Goal: Information Seeking & Learning: Learn about a topic

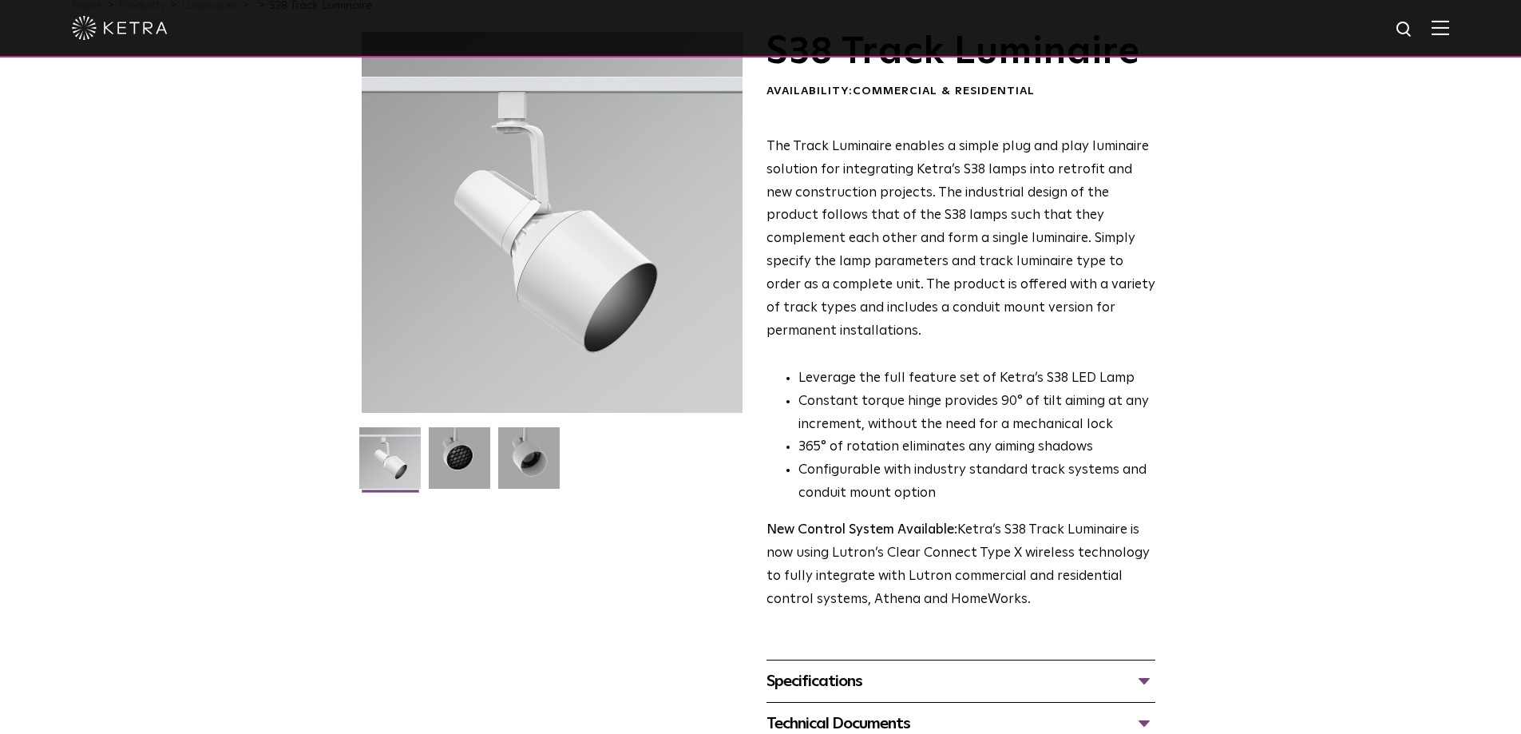
scroll to position [160, 0]
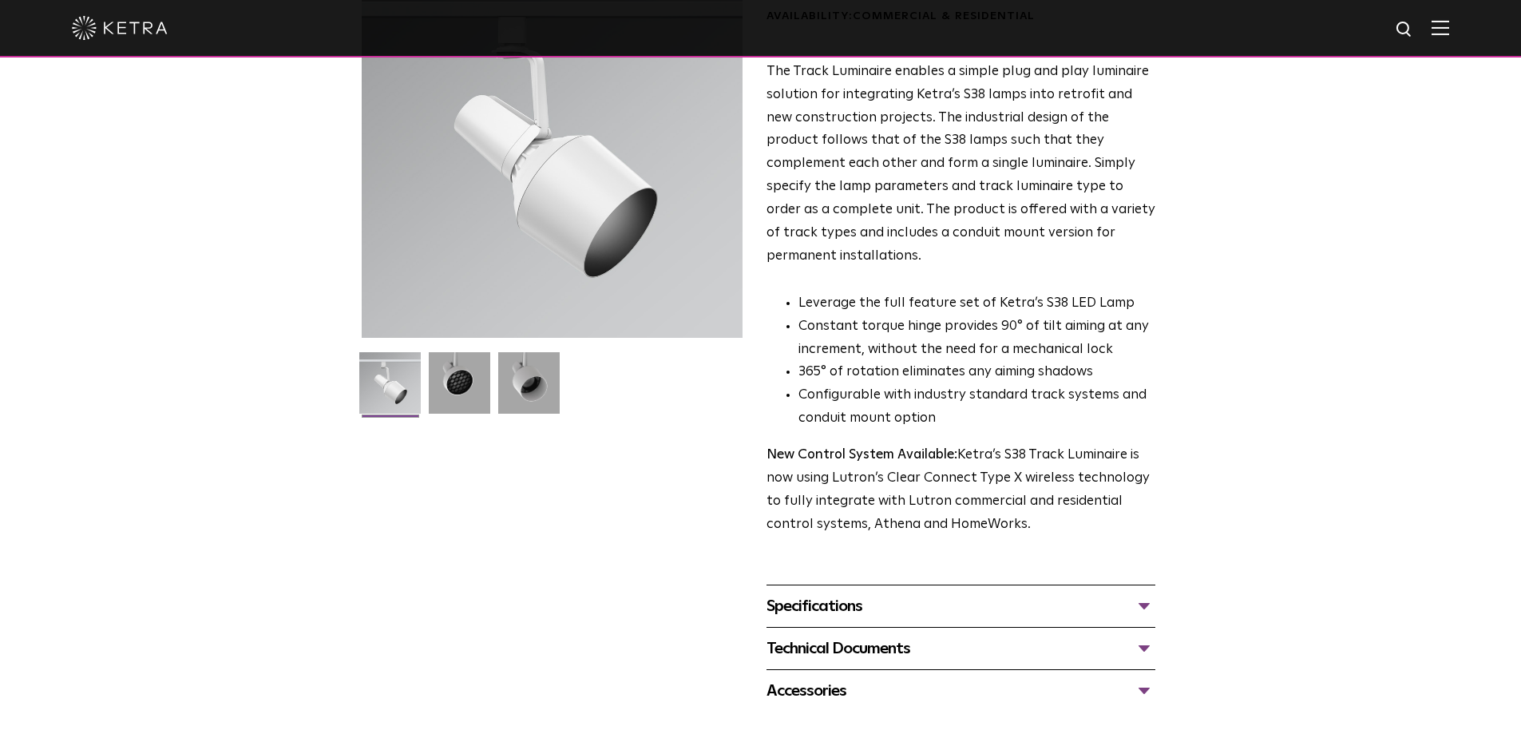
click at [903, 636] on div "Technical Documents" at bounding box center [961, 649] width 389 height 26
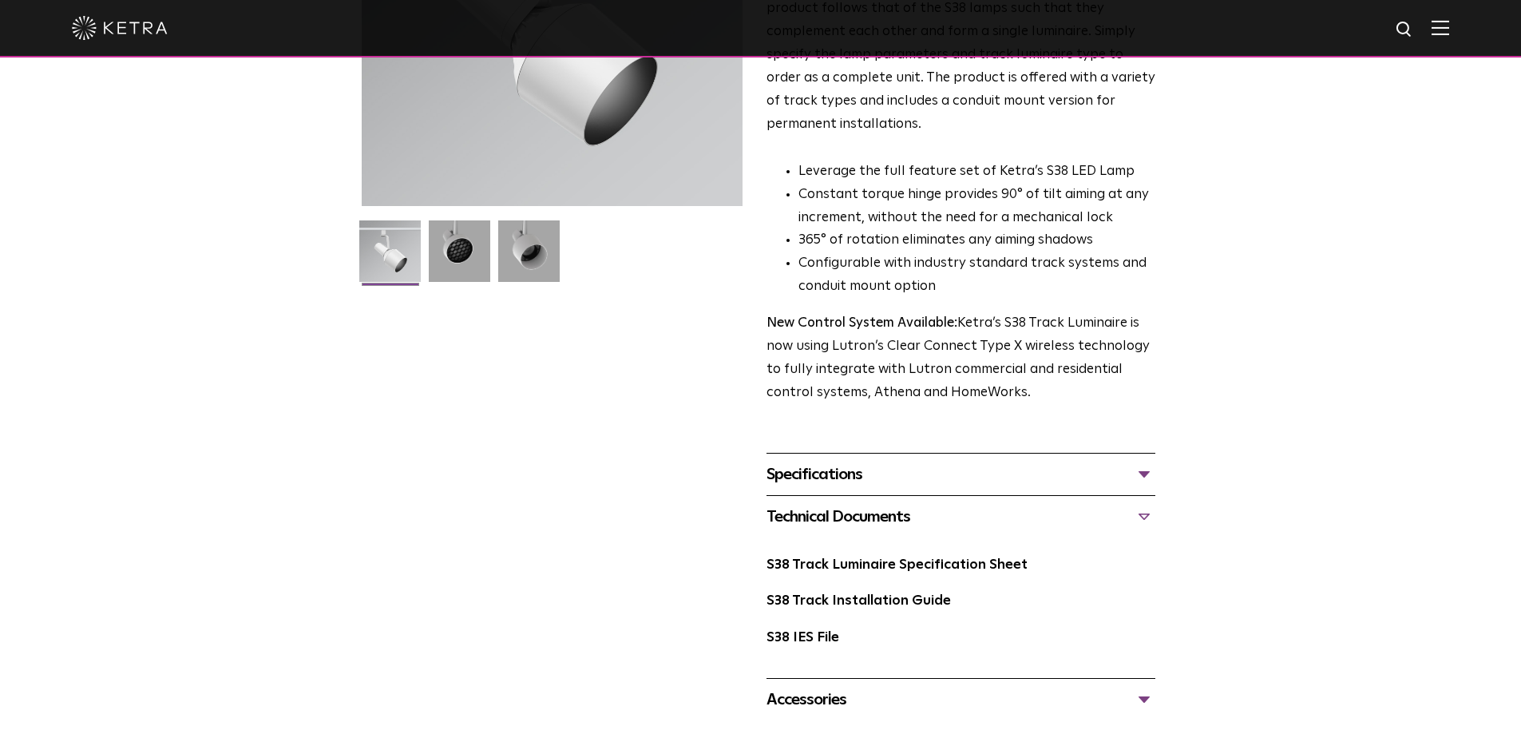
scroll to position [399, 0]
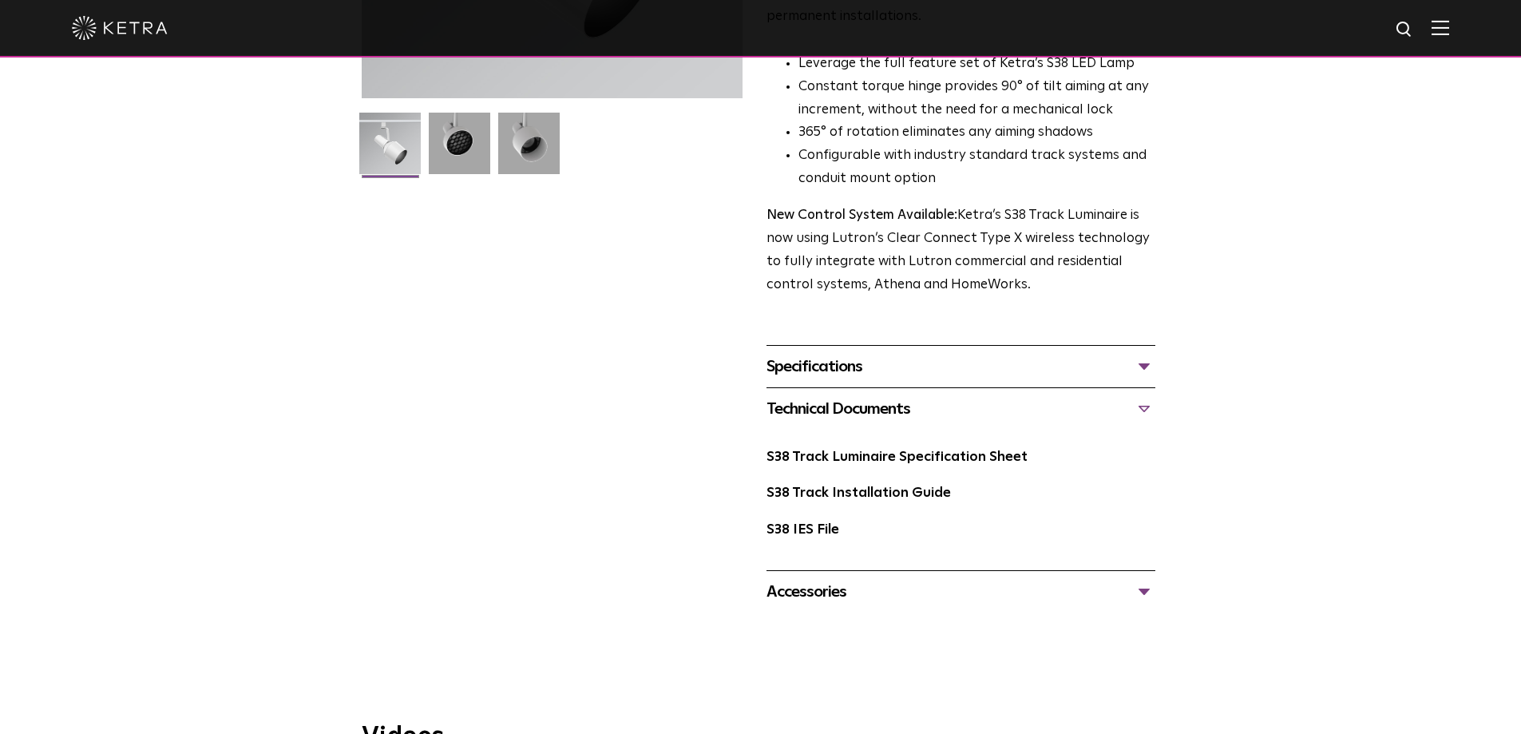
click at [854, 579] on div "Accessories" at bounding box center [961, 592] width 389 height 26
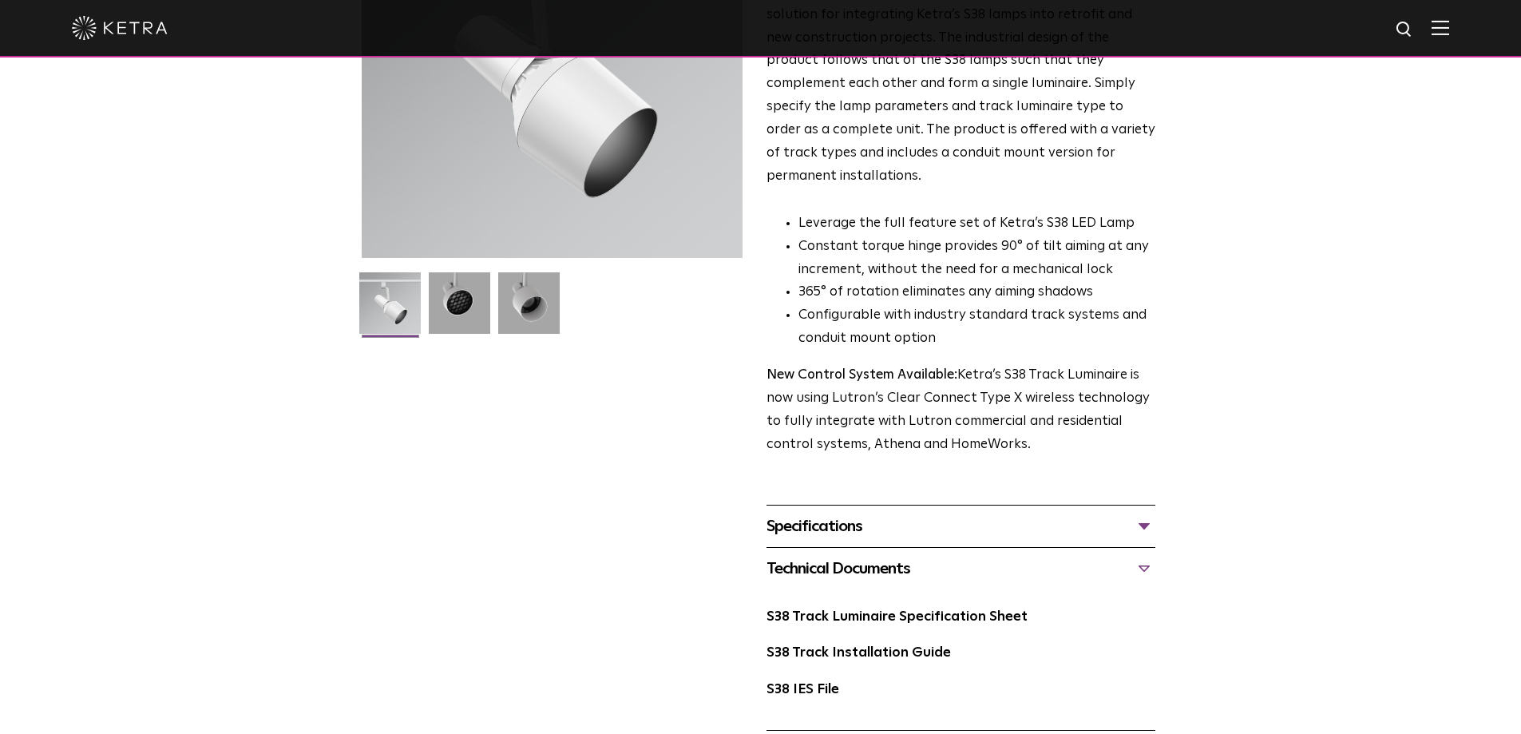
scroll to position [479, 0]
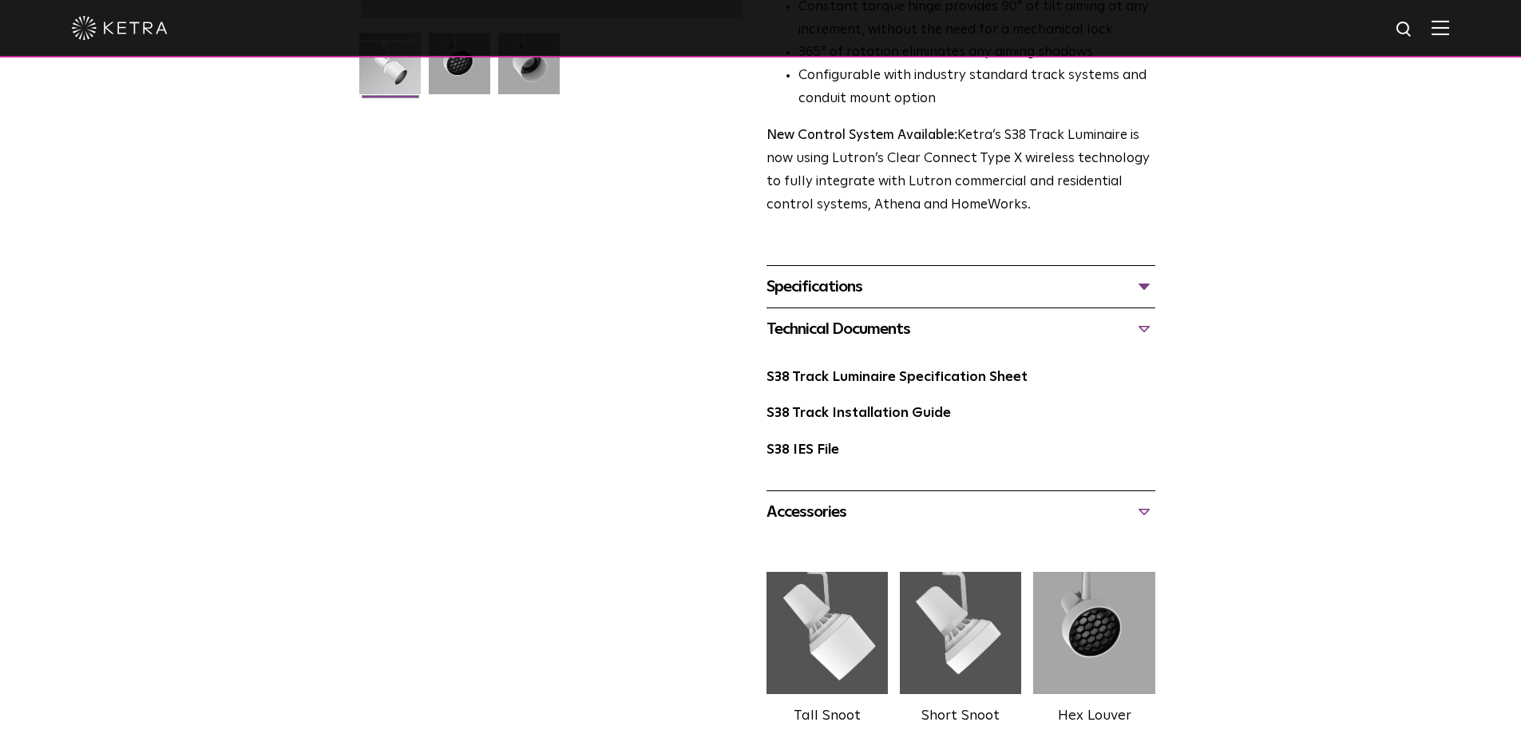
click at [874, 274] on div "Specifications" at bounding box center [961, 287] width 389 height 26
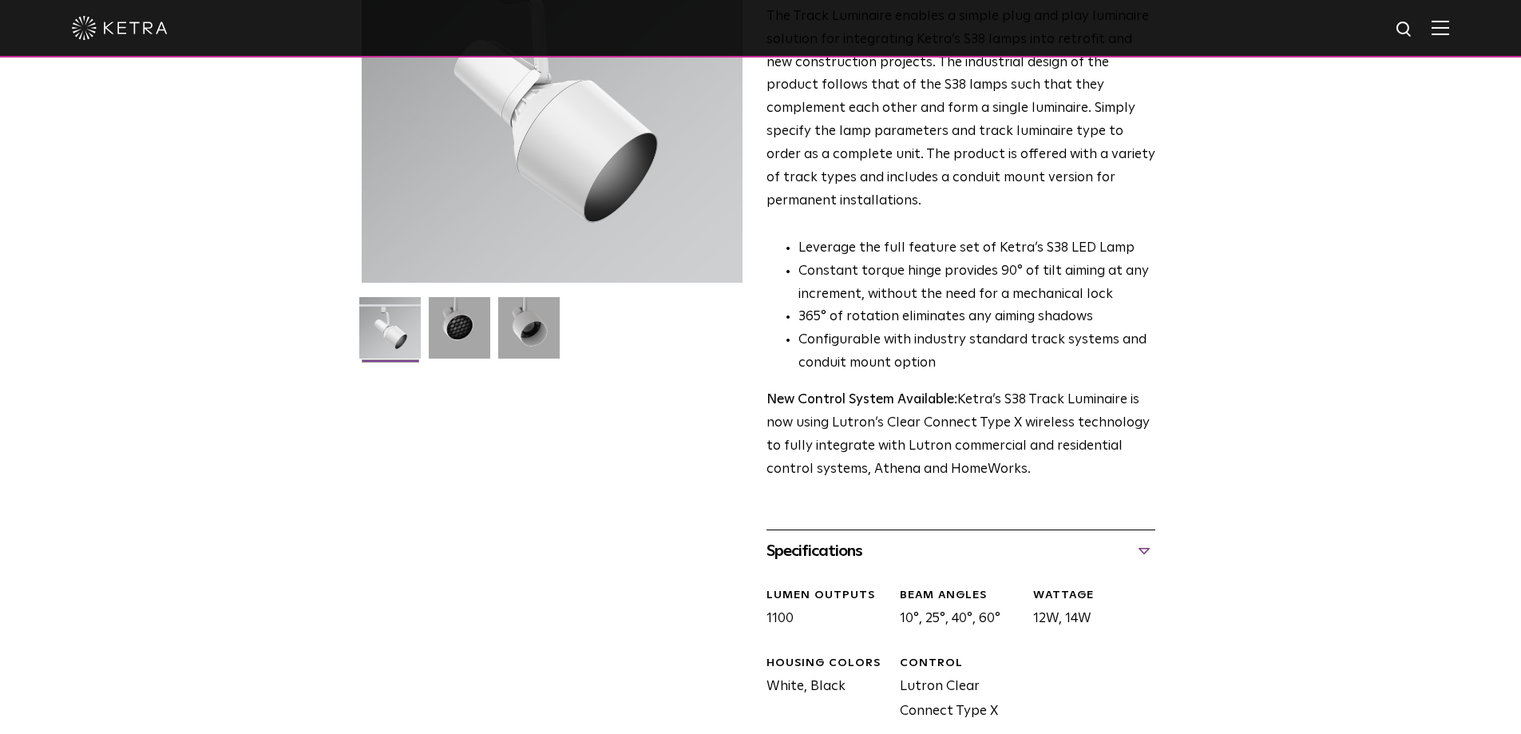
scroll to position [0, 0]
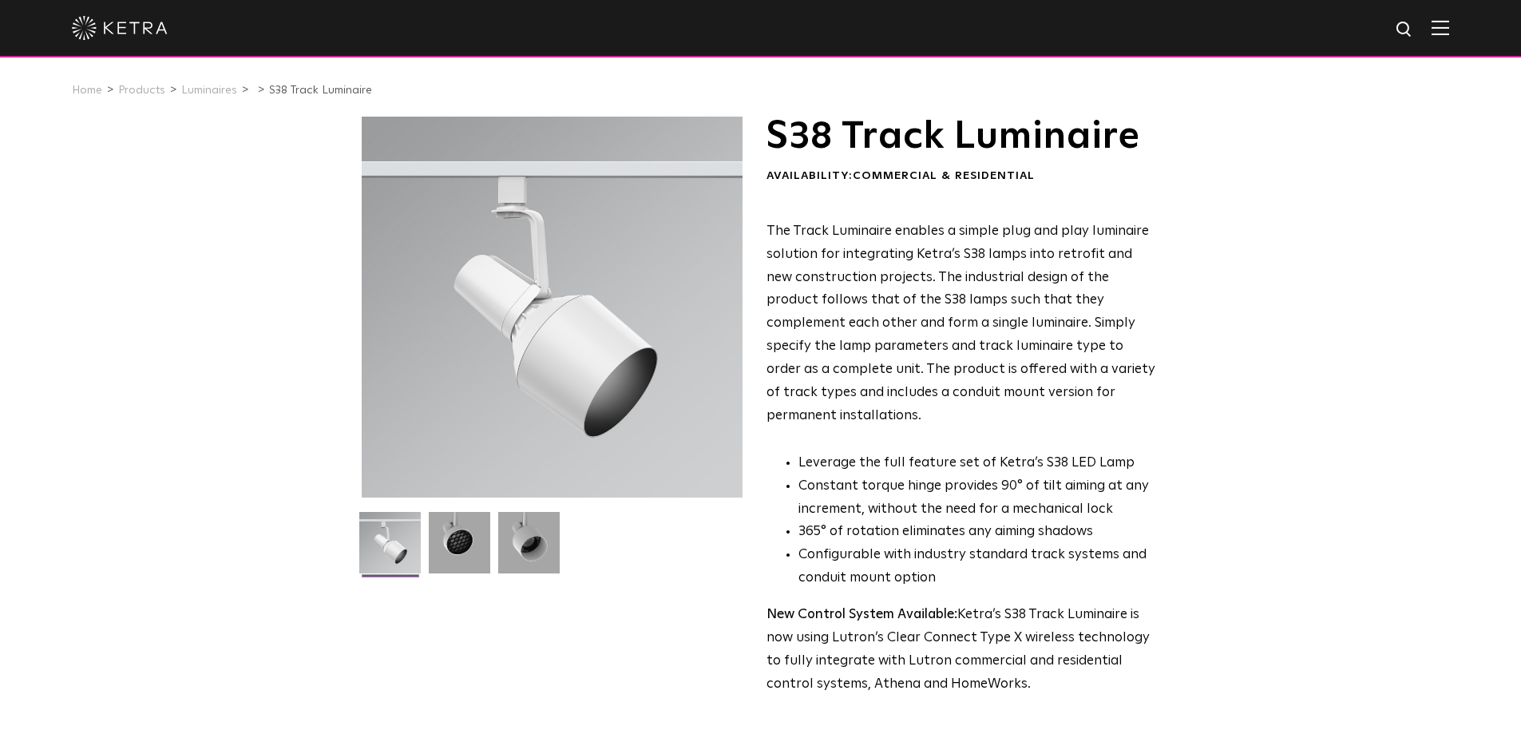
click at [131, 23] on img at bounding box center [120, 28] width 96 height 24
